Goal: Information Seeking & Learning: Learn about a topic

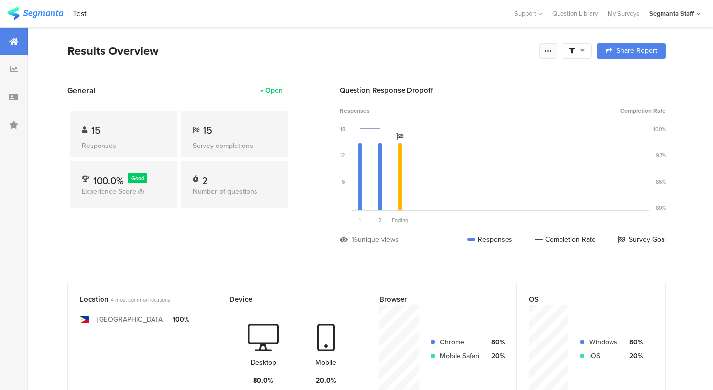
click at [545, 53] on icon at bounding box center [548, 51] width 8 height 8
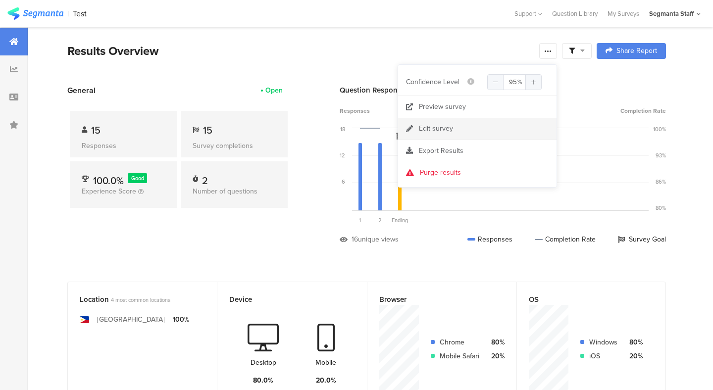
click at [483, 131] on link "Edit survey" at bounding box center [477, 129] width 158 height 22
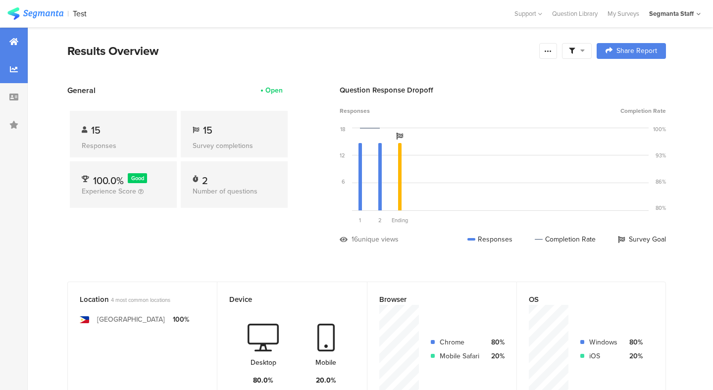
click at [18, 68] on div at bounding box center [14, 69] width 28 height 28
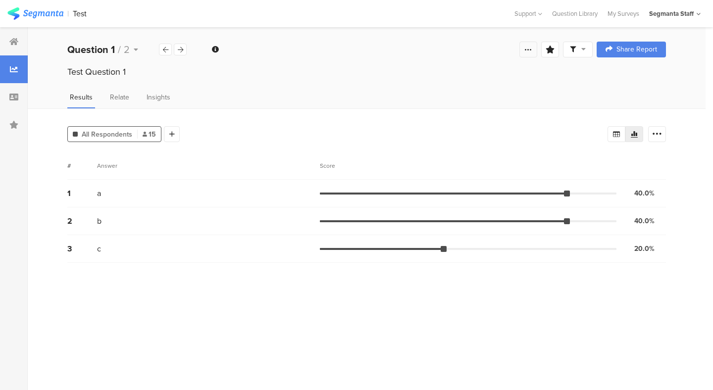
click at [528, 48] on icon at bounding box center [528, 50] width 8 height 8
click at [549, 81] on div "Test Question 1" at bounding box center [367, 81] width 678 height 32
click at [575, 48] on span at bounding box center [578, 49] width 16 height 9
click at [403, 58] on div "Welcome page 1 Test Question 1 2 Test Question 2 Ending page Question 1 / 2 Sav…" at bounding box center [367, 50] width 678 height 32
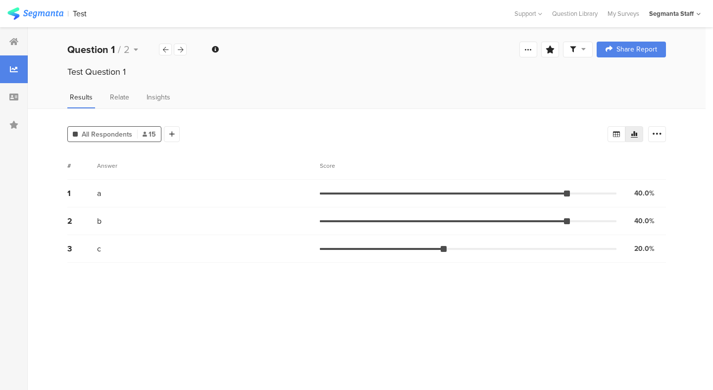
click at [663, 123] on div "All Respondents 15 Add Segment Segment markers Vote count" at bounding box center [366, 132] width 599 height 20
click at [661, 127] on div at bounding box center [657, 134] width 18 height 16
click at [531, 88] on div "Test Question 1" at bounding box center [367, 81] width 678 height 32
click at [476, 217] on div "2 b 40.0% 6 votes" at bounding box center [366, 222] width 599 height 28
click at [472, 221] on div "2 b 40.0% 6 votes" at bounding box center [366, 222] width 599 height 28
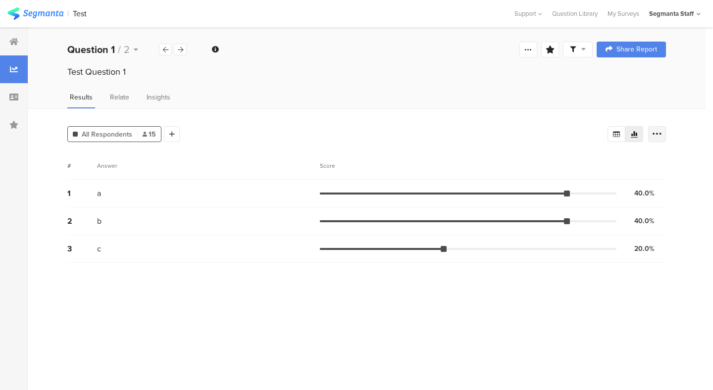
click at [649, 135] on div at bounding box center [657, 134] width 18 height 16
click at [658, 157] on div "Segment markers Vote count" at bounding box center [598, 173] width 124 height 39
click at [652, 157] on section "Segment markers" at bounding box center [598, 167] width 120 height 21
click at [650, 160] on span at bounding box center [650, 162] width 15 height 8
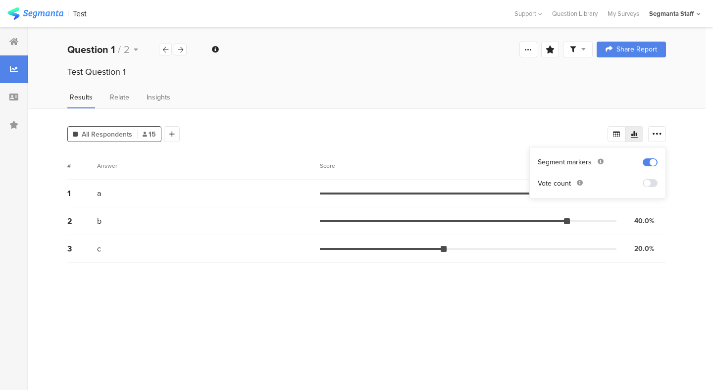
click at [418, 248] on div at bounding box center [382, 249] width 124 height 2
click at [410, 248] on div at bounding box center [382, 249] width 124 height 2
click at [168, 137] on div at bounding box center [172, 134] width 16 height 16
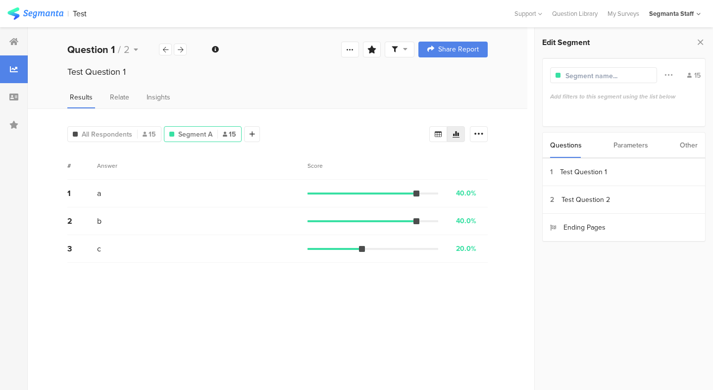
drag, startPoint x: 415, startPoint y: 194, endPoint x: 359, endPoint y: 195, distance: 56.0
click at [359, 195] on div "1 a 40.0% 6 votes" at bounding box center [277, 194] width 420 height 28
click at [357, 193] on div at bounding box center [362, 194] width 109 height 2
drag, startPoint x: 416, startPoint y: 195, endPoint x: 342, endPoint y: 194, distance: 74.3
click at [342, 194] on div "1 a 40.0% 6 votes" at bounding box center [277, 194] width 420 height 28
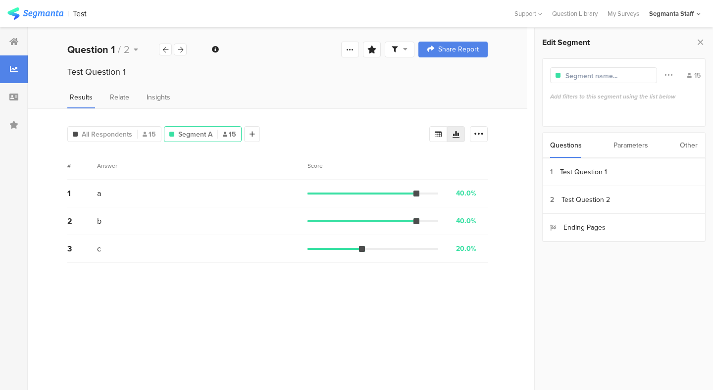
click at [125, 191] on div "a" at bounding box center [202, 193] width 210 height 11
click at [108, 206] on div "1 a 40.0% 6 votes" at bounding box center [277, 194] width 420 height 28
click at [108, 219] on div "b" at bounding box center [202, 220] width 210 height 11
click at [109, 241] on div "3 c 20.0% 3 votes" at bounding box center [277, 249] width 420 height 28
click at [109, 250] on div "c" at bounding box center [202, 248] width 210 height 11
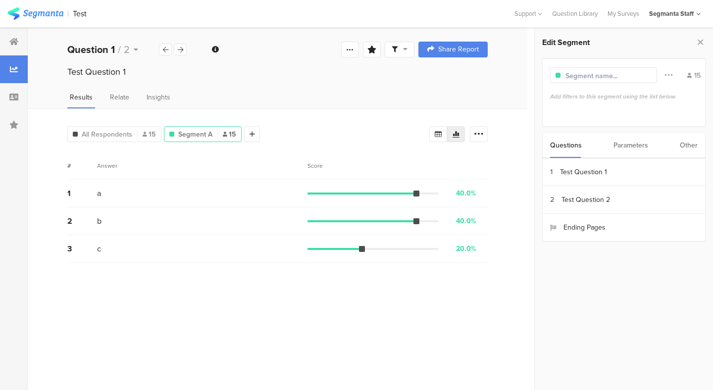
click at [159, 173] on div "# Answer Score" at bounding box center [277, 166] width 420 height 28
click at [216, 180] on div "1 a 40.0% 6 votes" at bounding box center [277, 194] width 420 height 28
click at [70, 194] on div "1" at bounding box center [82, 193] width 30 height 11
click at [78, 227] on div "2 b 40.0% 6 votes" at bounding box center [277, 222] width 420 height 28
click at [83, 259] on div "3 c 20.0% 3 votes" at bounding box center [277, 249] width 420 height 28
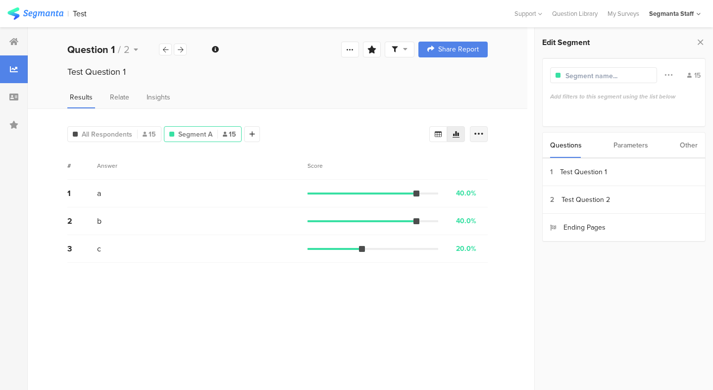
click at [481, 132] on icon at bounding box center [479, 134] width 10 height 10
click at [502, 162] on div "All Respondents 15 Segment A 15 Add Segment # Answer Score 1 a 40.0% 6 votes 2 …" at bounding box center [278, 249] width 500 height 282
click at [621, 150] on div "Parameters" at bounding box center [631, 145] width 35 height 25
click at [684, 151] on div "Other" at bounding box center [689, 145] width 18 height 25
click at [565, 150] on div "Questions" at bounding box center [566, 145] width 32 height 25
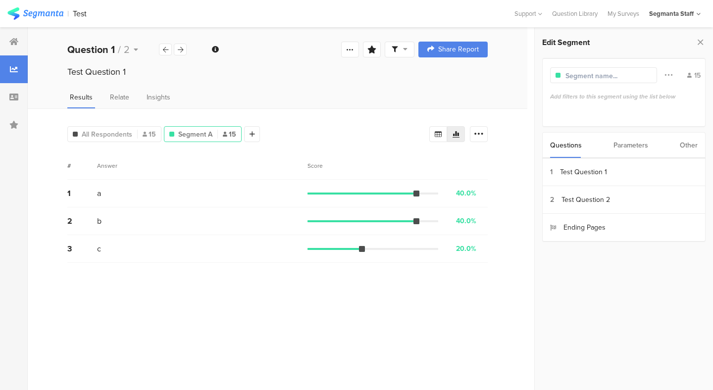
click at [618, 74] on input "text" at bounding box center [609, 76] width 86 height 10
click at [667, 74] on icon at bounding box center [669, 74] width 8 height 13
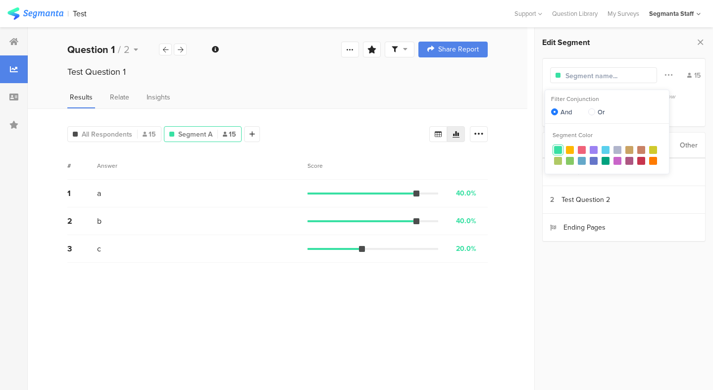
click at [660, 56] on div "Edit Segment 15 Add filters to this segment using the list below Questions Para…" at bounding box center [624, 166] width 178 height 277
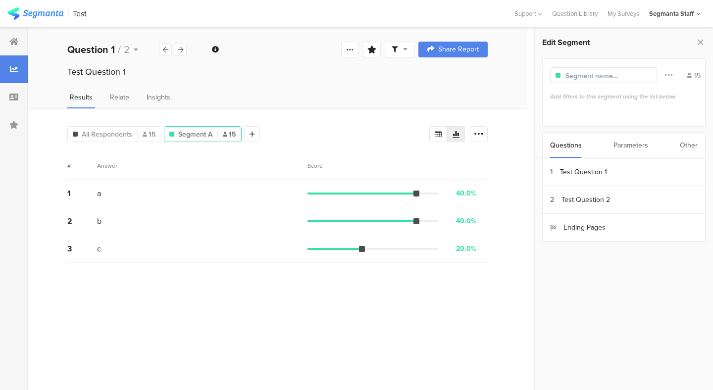
click at [381, 189] on div "1 a 40.0% 6 votes" at bounding box center [277, 194] width 420 height 28
drag, startPoint x: 416, startPoint y: 194, endPoint x: 309, endPoint y: 191, distance: 107.5
click at [309, 193] on div at bounding box center [373, 194] width 131 height 2
click at [438, 133] on icon at bounding box center [438, 134] width 8 height 8
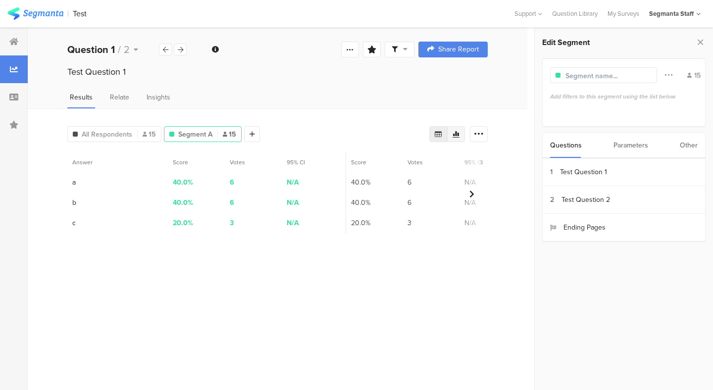
click at [462, 134] on div at bounding box center [456, 134] width 18 height 16
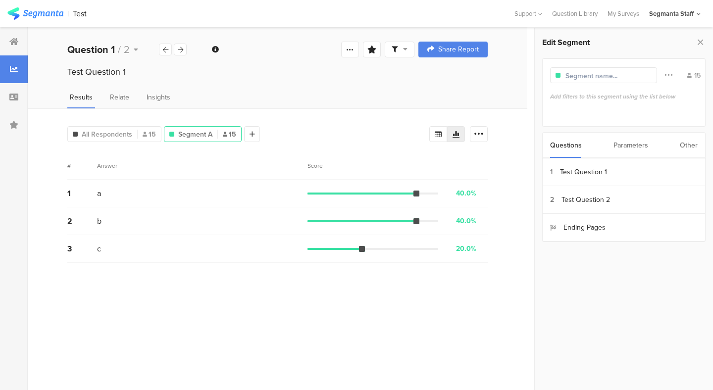
click at [493, 135] on div "All Respondents 15 Segment A 15 Add Segment # Answer Score 1 a 40.0% 6 votes 2 …" at bounding box center [278, 249] width 500 height 282
click at [485, 135] on div at bounding box center [479, 134] width 18 height 16
click at [504, 138] on div "All Respondents 15 Segment A 15 Add Segment # Answer Score 1 a 40.0% 6 votes 2 …" at bounding box center [278, 249] width 500 height 282
click at [496, 134] on div "All Respondents 15 Segment A 15 Add Segment # Answer Score 1 a 40.0% 6 votes 2 …" at bounding box center [278, 249] width 500 height 282
click at [479, 134] on icon at bounding box center [479, 134] width 10 height 10
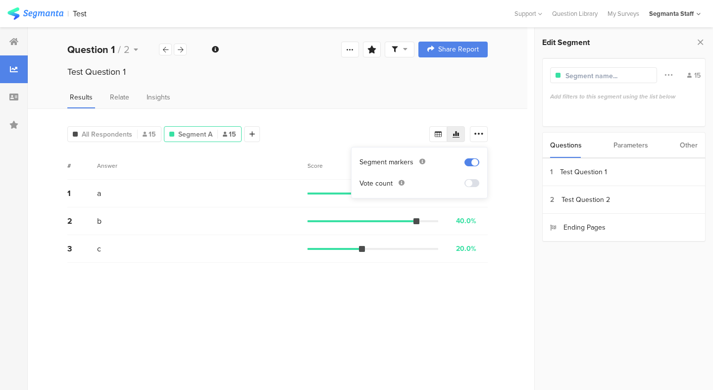
click at [494, 142] on div "All Respondents 15 Segment A 15 Add Segment # Answer Score 1 a 40.0% 6 votes 2 …" at bounding box center [278, 249] width 500 height 282
click at [626, 156] on div "Parameters" at bounding box center [631, 145] width 35 height 25
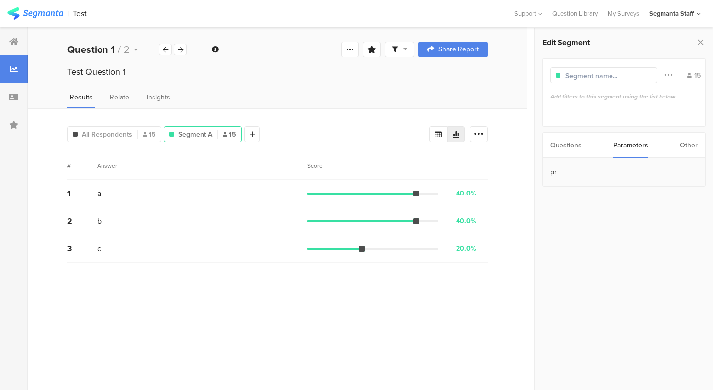
click at [604, 167] on section "pr" at bounding box center [624, 172] width 162 height 28
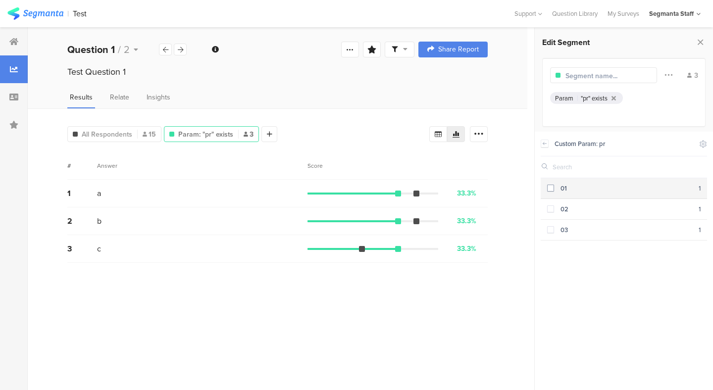
click at [553, 185] on span at bounding box center [550, 188] width 7 height 7
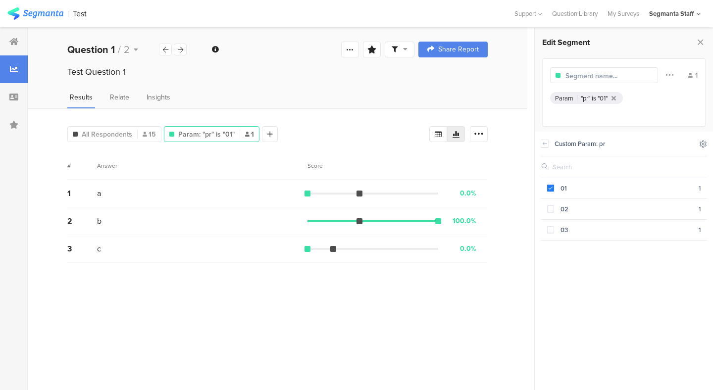
click at [701, 146] on icon at bounding box center [703, 144] width 6 height 6
click at [621, 172] on icon at bounding box center [623, 169] width 8 height 8
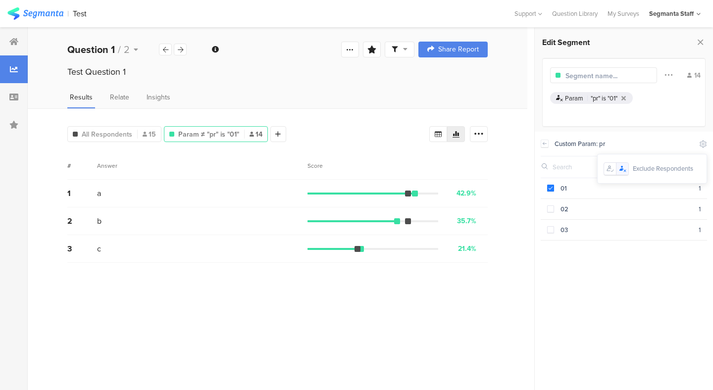
click at [609, 262] on div "01 1 02 1 03 1" at bounding box center [624, 281] width 166 height 206
click at [564, 264] on div "01 1 02 1 03 1" at bounding box center [624, 281] width 166 height 206
drag, startPoint x: 416, startPoint y: 190, endPoint x: 355, endPoint y: 193, distance: 62.0
click at [355, 193] on div at bounding box center [373, 194] width 131 height 2
click at [355, 193] on div at bounding box center [362, 194] width 108 height 2
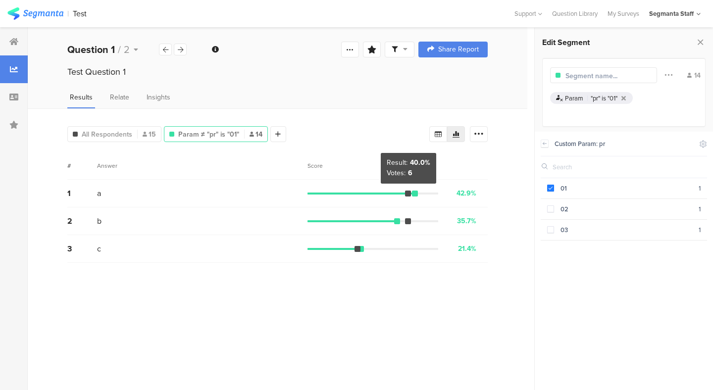
drag, startPoint x: 410, startPoint y: 193, endPoint x: 326, endPoint y: 193, distance: 83.2
click at [326, 193] on div at bounding box center [373, 194] width 131 height 2
drag, startPoint x: 415, startPoint y: 193, endPoint x: 329, endPoint y: 195, distance: 86.2
click at [329, 195] on div "1 a 42.9% 6 votes" at bounding box center [277, 194] width 420 height 28
drag, startPoint x: 416, startPoint y: 193, endPoint x: 285, endPoint y: 182, distance: 131.7
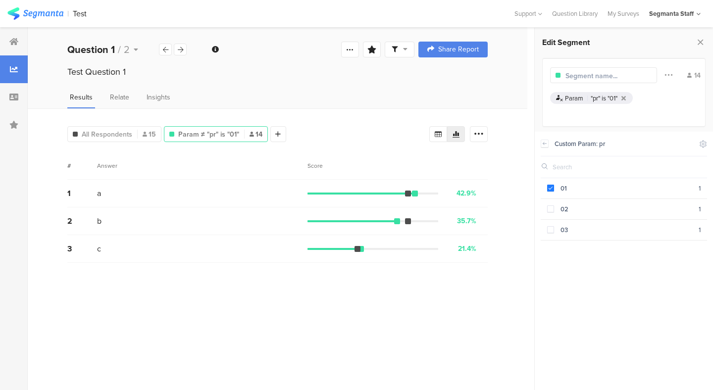
click at [285, 182] on div "1 a 42.9% 6 votes" at bounding box center [277, 194] width 420 height 28
click at [550, 211] on span at bounding box center [550, 209] width 7 height 7
click at [551, 186] on span at bounding box center [550, 188] width 7 height 7
click at [552, 186] on span at bounding box center [550, 188] width 7 height 7
click at [701, 145] on icon at bounding box center [703, 144] width 6 height 6
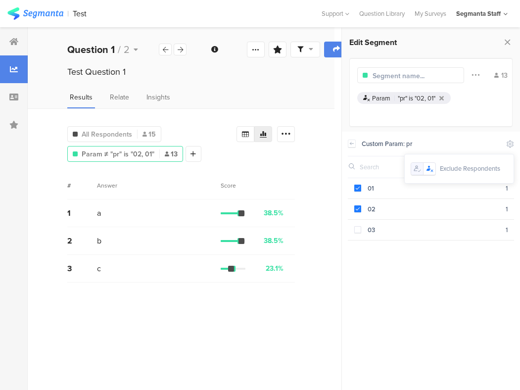
click at [415, 169] on icon at bounding box center [417, 168] width 4 height 5
click at [430, 170] on icon at bounding box center [430, 169] width 8 height 8
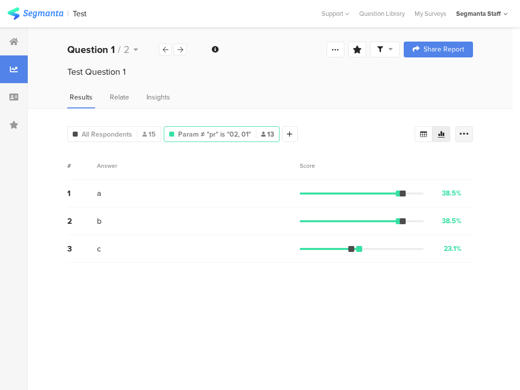
click at [461, 134] on icon at bounding box center [465, 134] width 10 height 10
click at [189, 136] on span "Param ≠ "pr" is "02, 01"" at bounding box center [214, 134] width 73 height 10
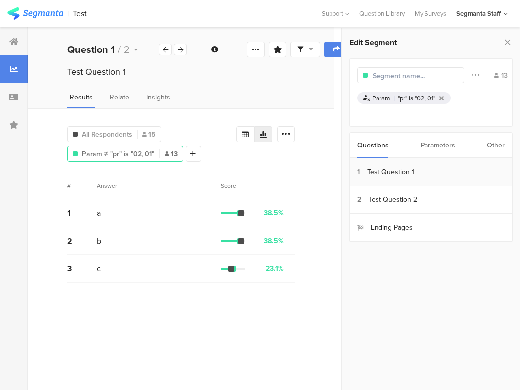
click at [416, 172] on section "1 Test Question 1" at bounding box center [431, 172] width 162 height 28
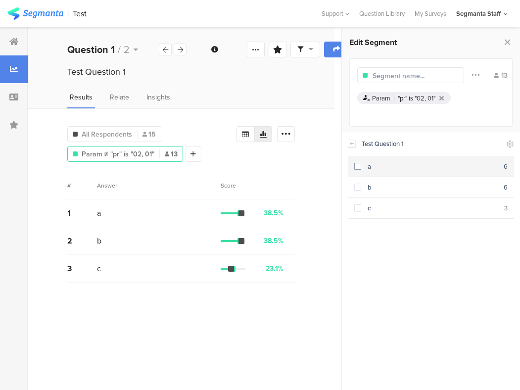
click at [359, 164] on span at bounding box center [358, 166] width 7 height 7
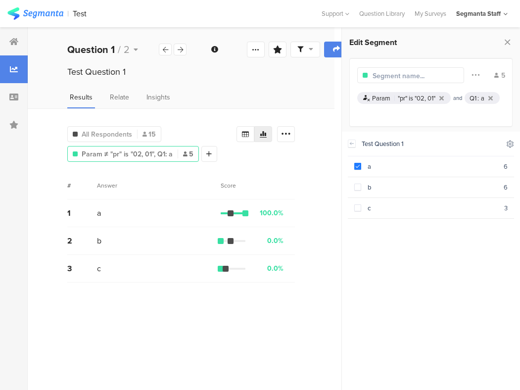
click at [512, 147] on icon at bounding box center [511, 144] width 6 height 6
click at [431, 168] on icon at bounding box center [430, 169] width 8 height 8
click at [438, 248] on div "Test Question 1 a 6 b 6 c 3" at bounding box center [431, 258] width 166 height 253
click at [509, 144] on icon at bounding box center [511, 144] width 6 height 6
click at [416, 169] on icon at bounding box center [418, 169] width 8 height 8
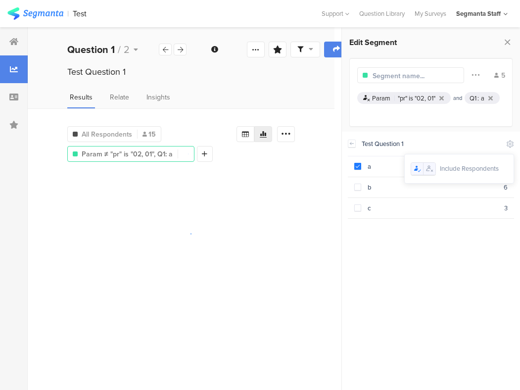
click at [432, 169] on icon at bounding box center [430, 169] width 8 height 8
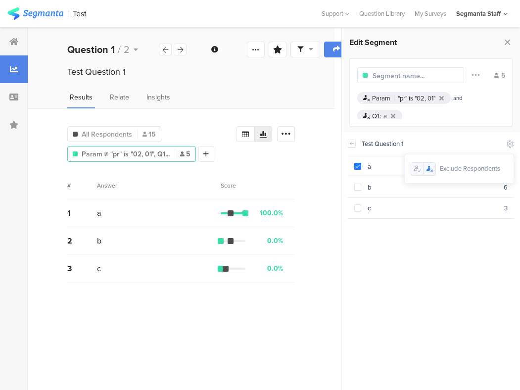
click at [415, 169] on icon at bounding box center [417, 168] width 4 height 5
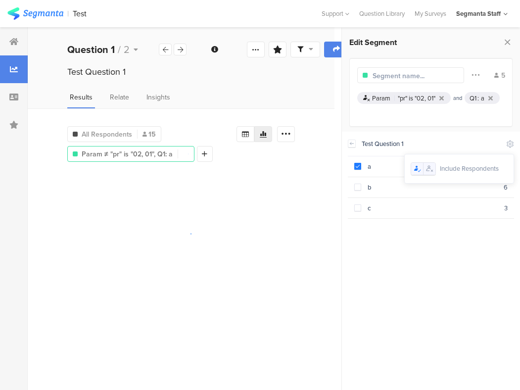
click at [431, 170] on icon at bounding box center [432, 171] width 2 height 2
